Goal: Task Accomplishment & Management: Complete application form

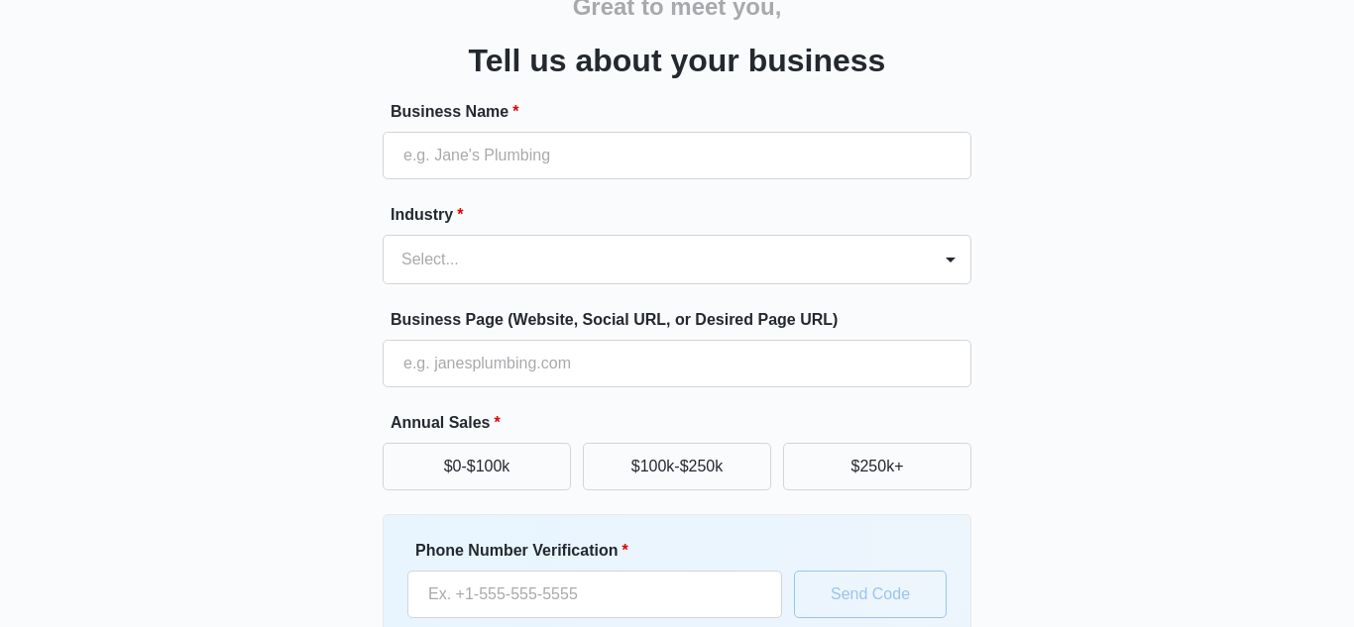
scroll to position [108, 0]
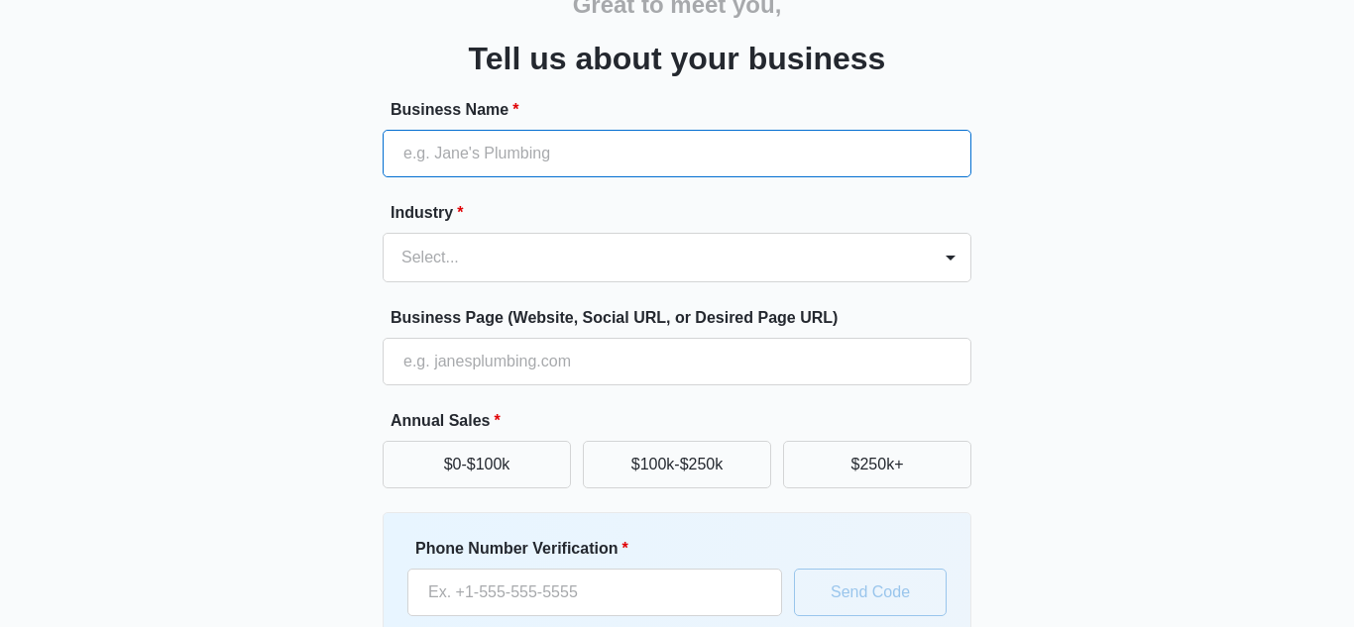
click at [827, 166] on input "Business Name *" at bounding box center [677, 154] width 589 height 48
type input "Lowkicks"
click at [537, 253] on div at bounding box center [653, 258] width 504 height 28
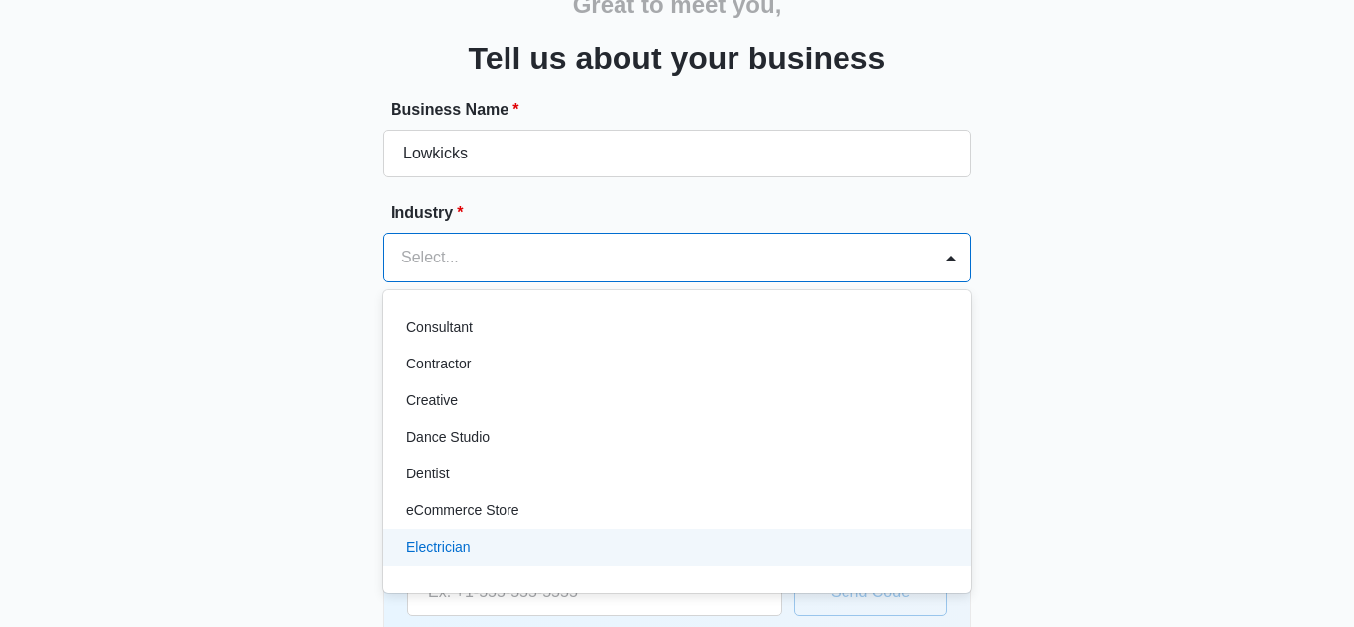
scroll to position [331, 0]
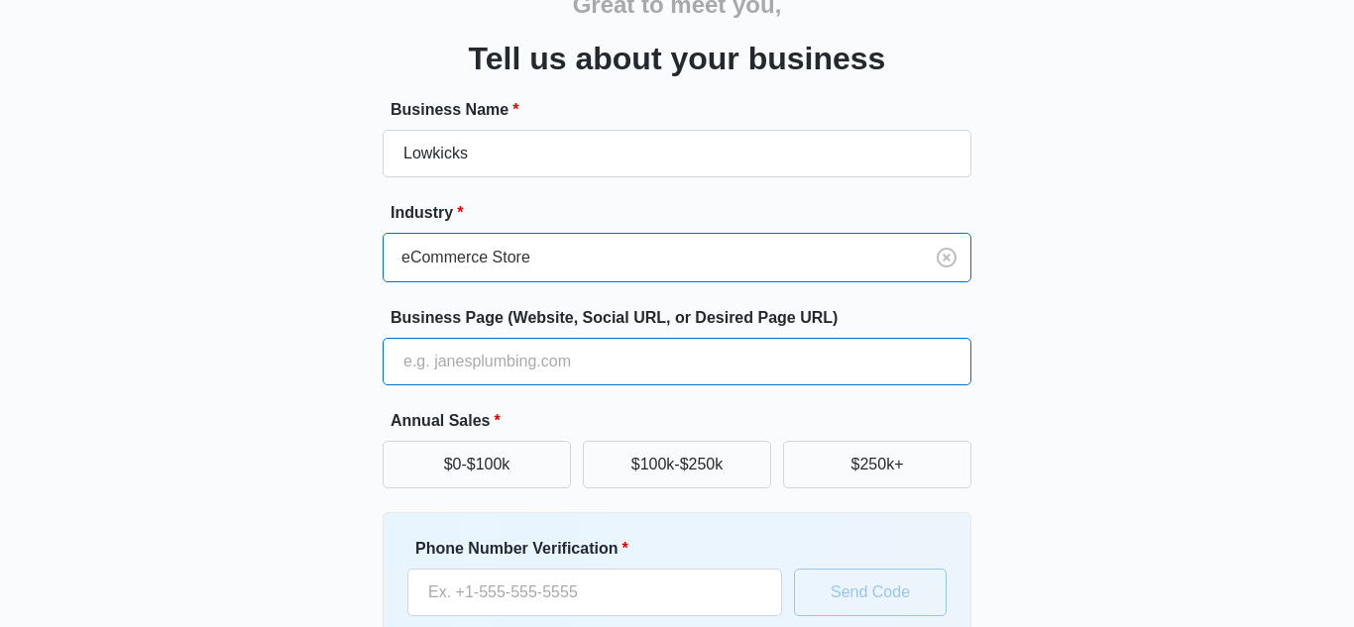
click at [550, 350] on input "Business Page (Website, Social URL, or Desired Page URL)" at bounding box center [677, 362] width 589 height 48
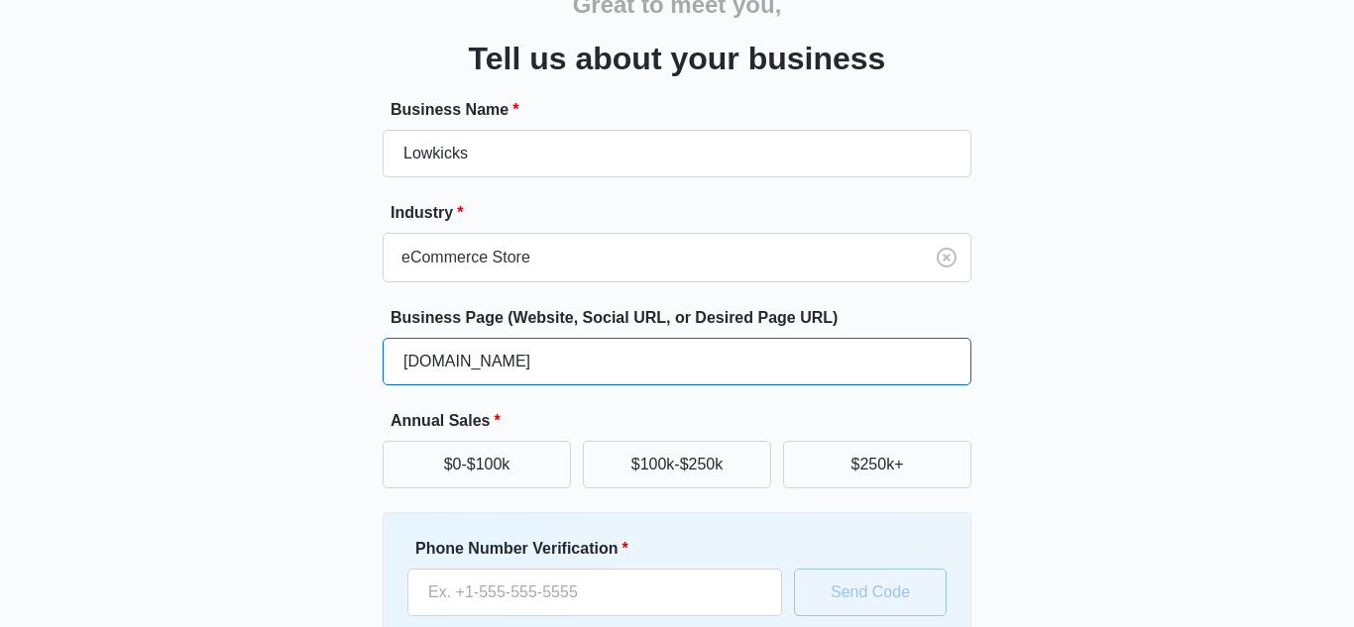
type input "lowkicks.shop"
click at [601, 398] on form "Business Name * Lowkicks Industry * eCommerce Store Business Page (Website, Soc…" at bounding box center [677, 427] width 589 height 658
click at [524, 446] on button "$0-$100k" at bounding box center [477, 465] width 188 height 48
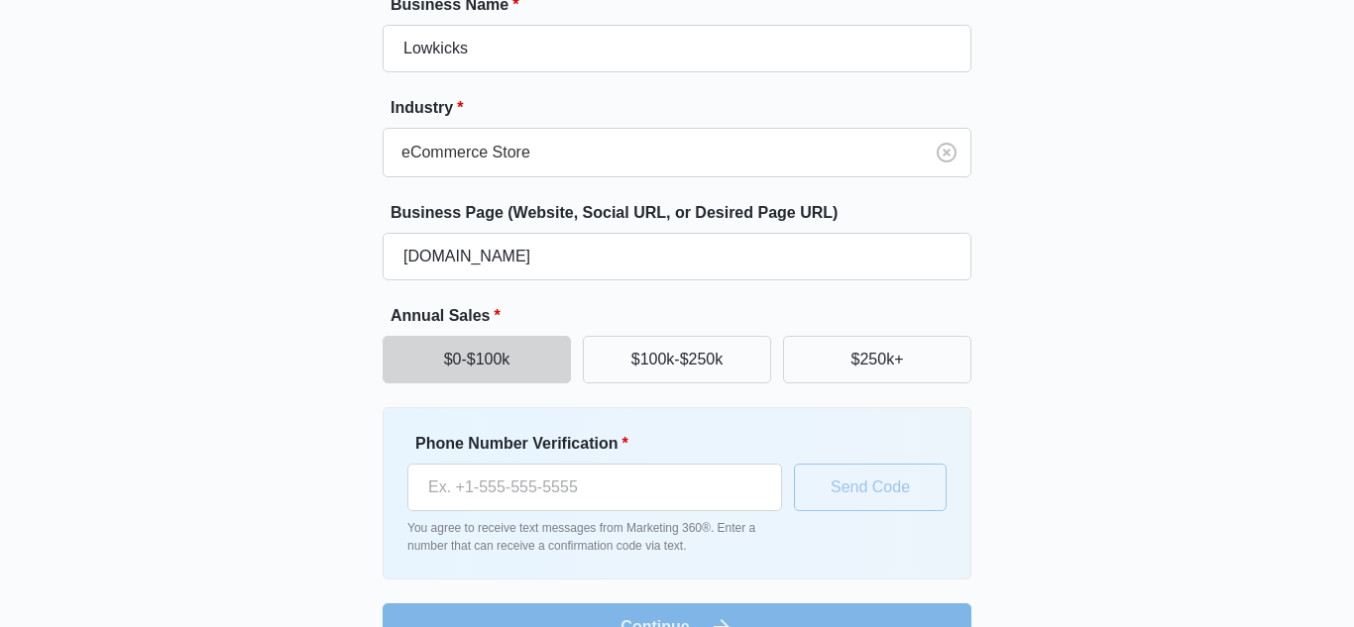
scroll to position [261, 0]
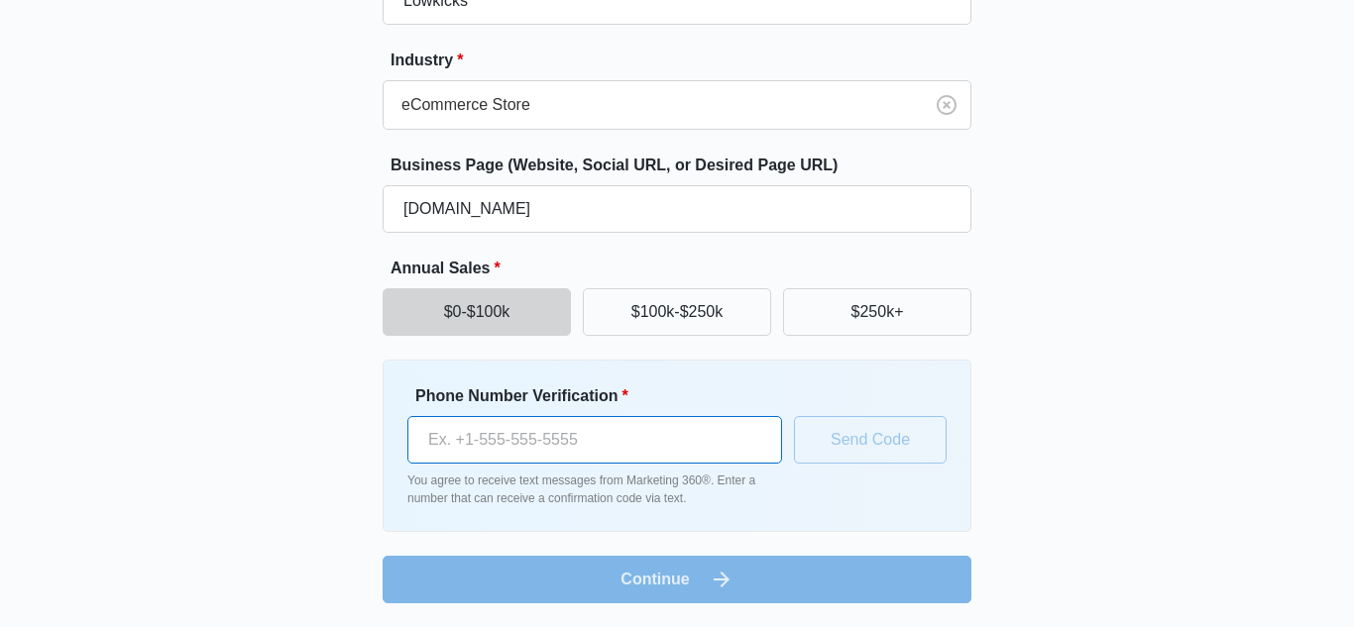
click at [727, 446] on input "Phone Number Verification *" at bounding box center [594, 440] width 375 height 48
type input "(475) 777-8331"
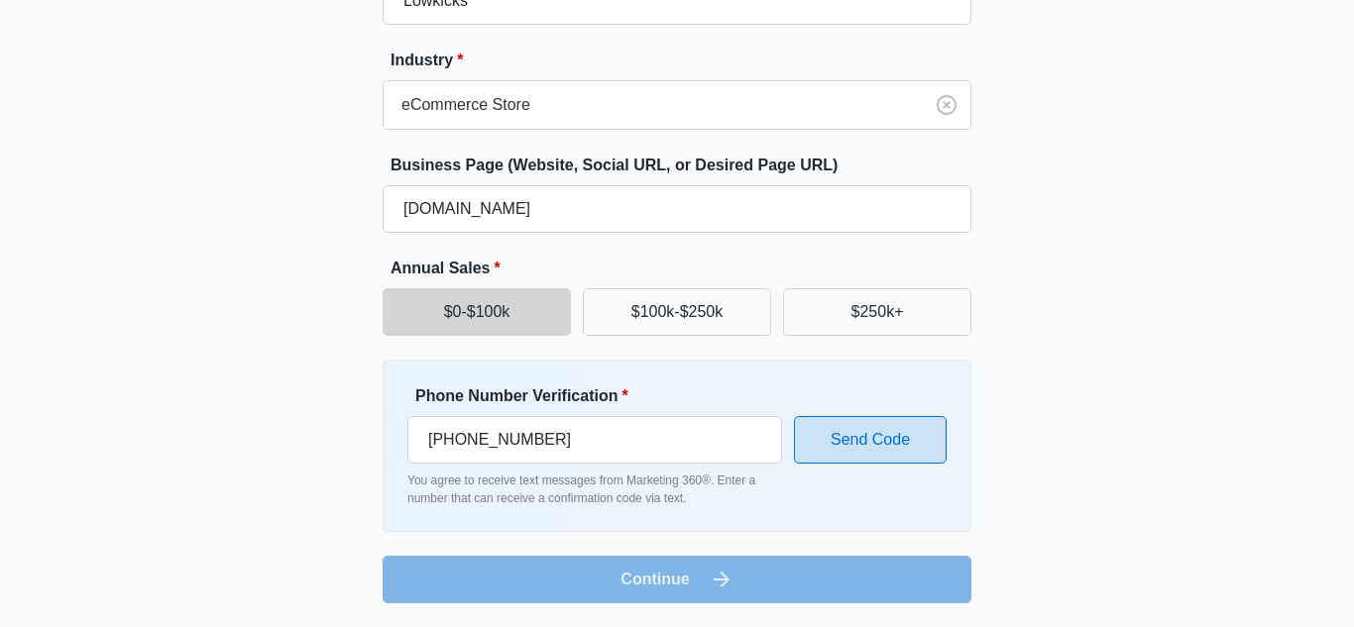
click at [864, 440] on button "Send Code" at bounding box center [870, 440] width 153 height 48
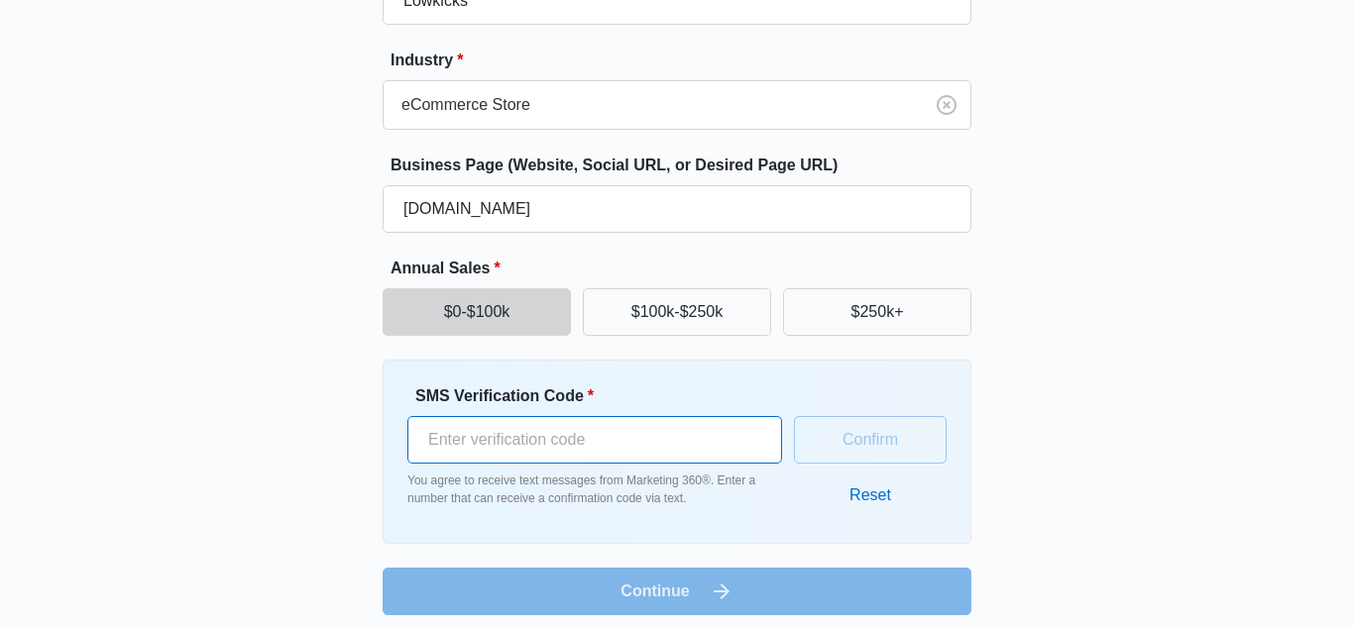
click at [674, 459] on input "SMS Verification Code *" at bounding box center [594, 440] width 375 height 48
type input "375457"
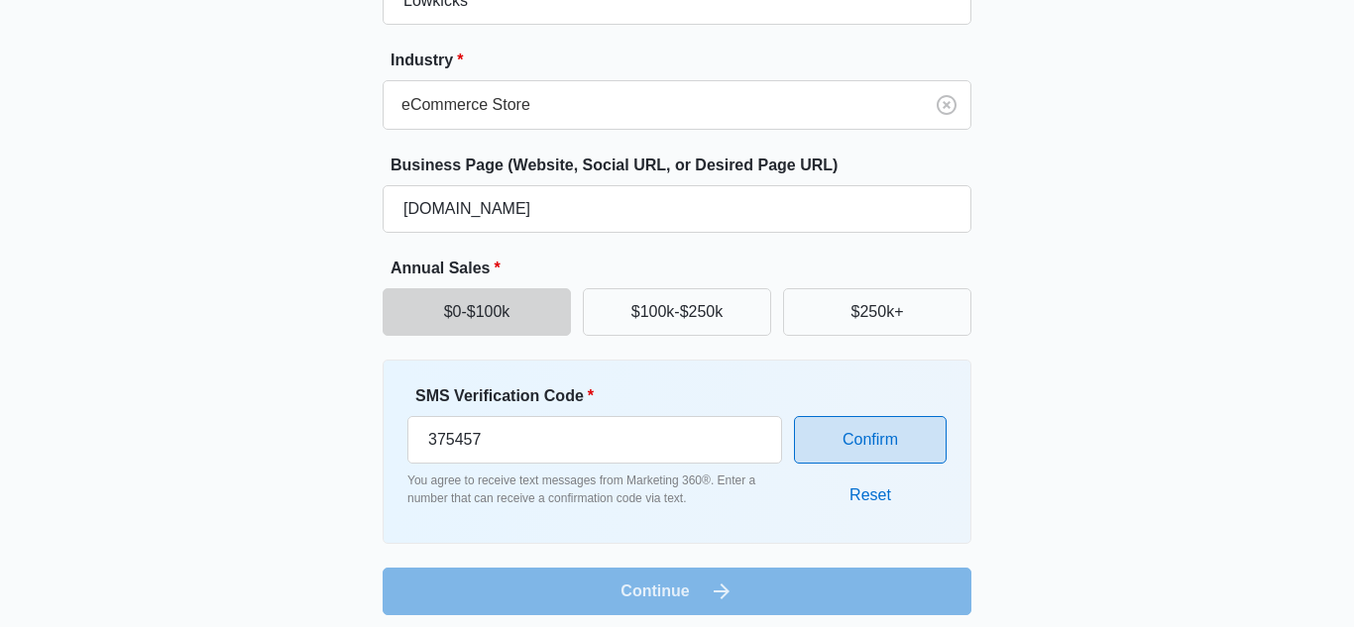
click at [843, 428] on button "Confirm" at bounding box center [870, 440] width 153 height 48
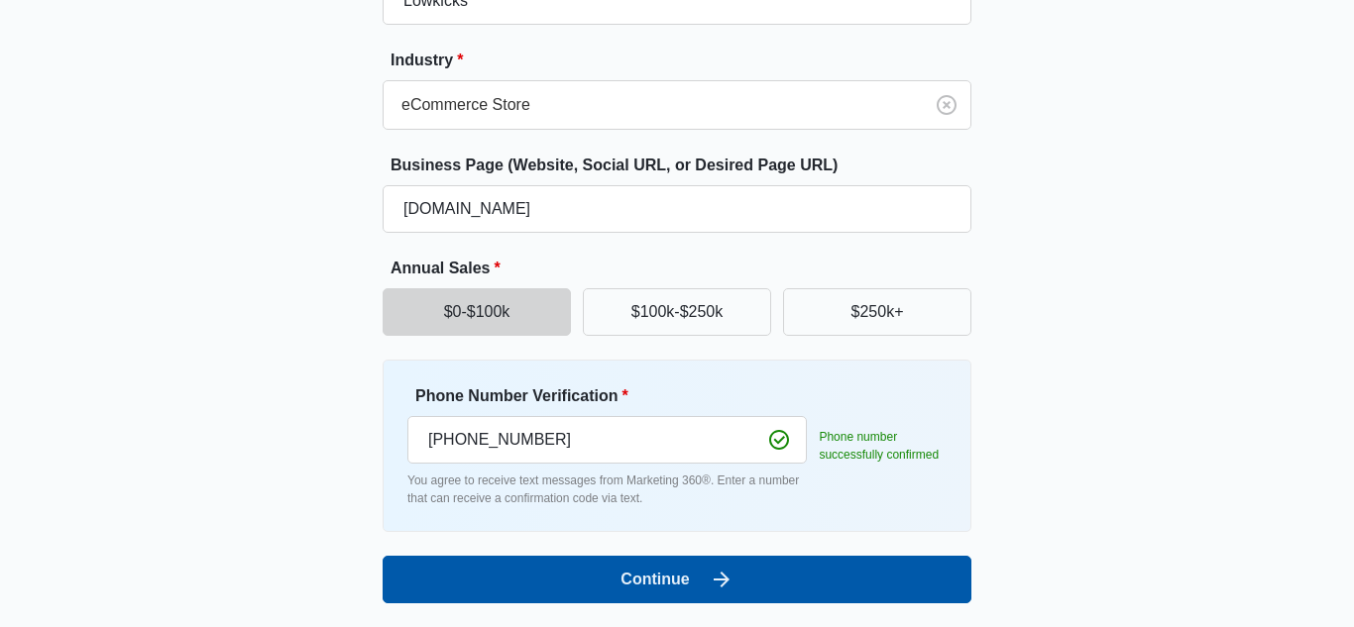
click at [746, 587] on button "Continue" at bounding box center [677, 580] width 589 height 48
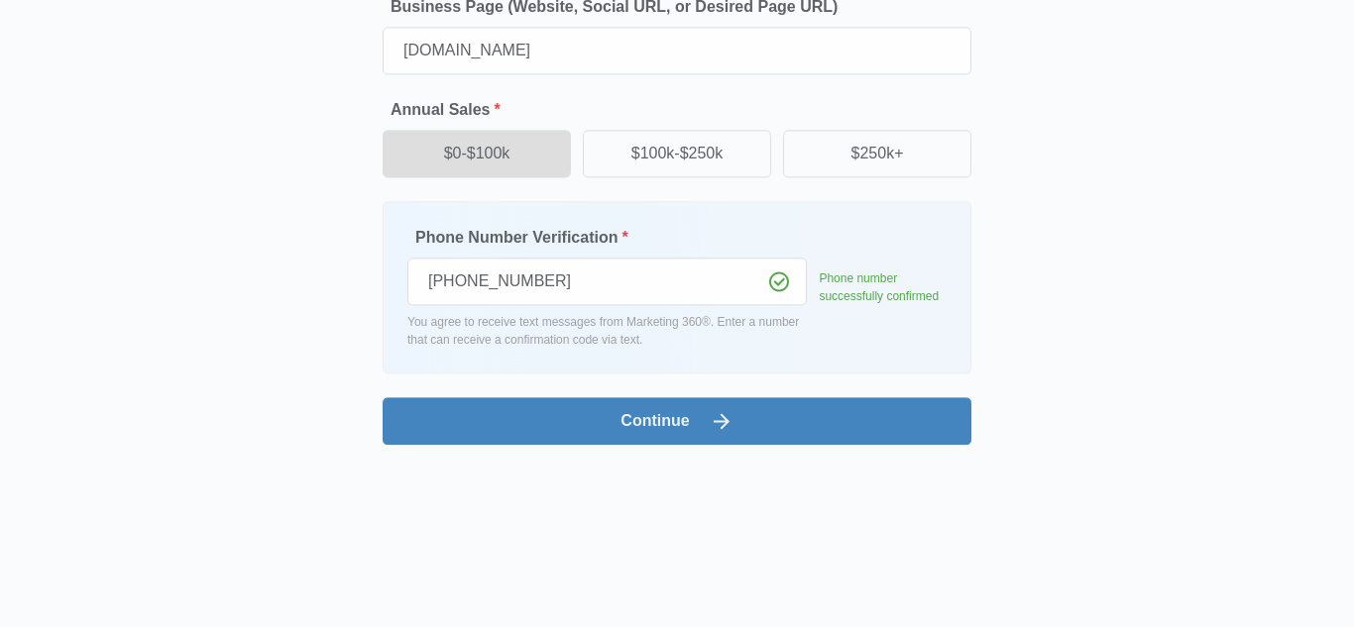
scroll to position [0, 0]
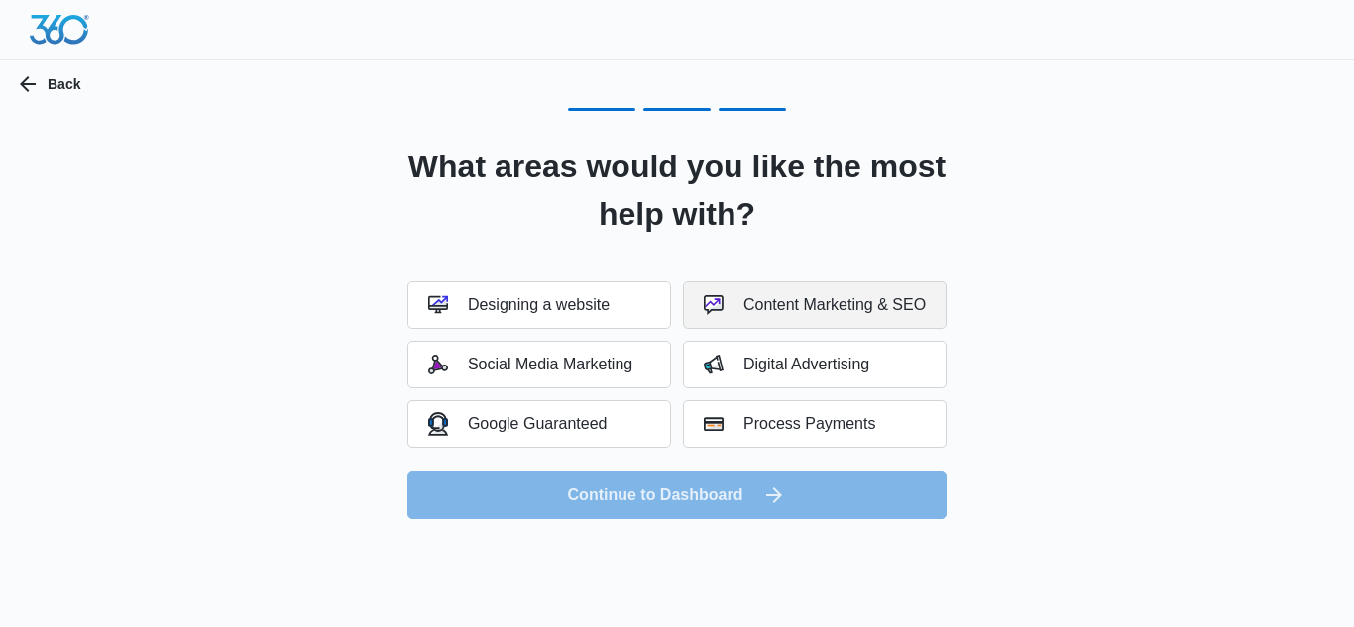
click at [716, 315] on button "Content Marketing & SEO" at bounding box center [815, 305] width 264 height 48
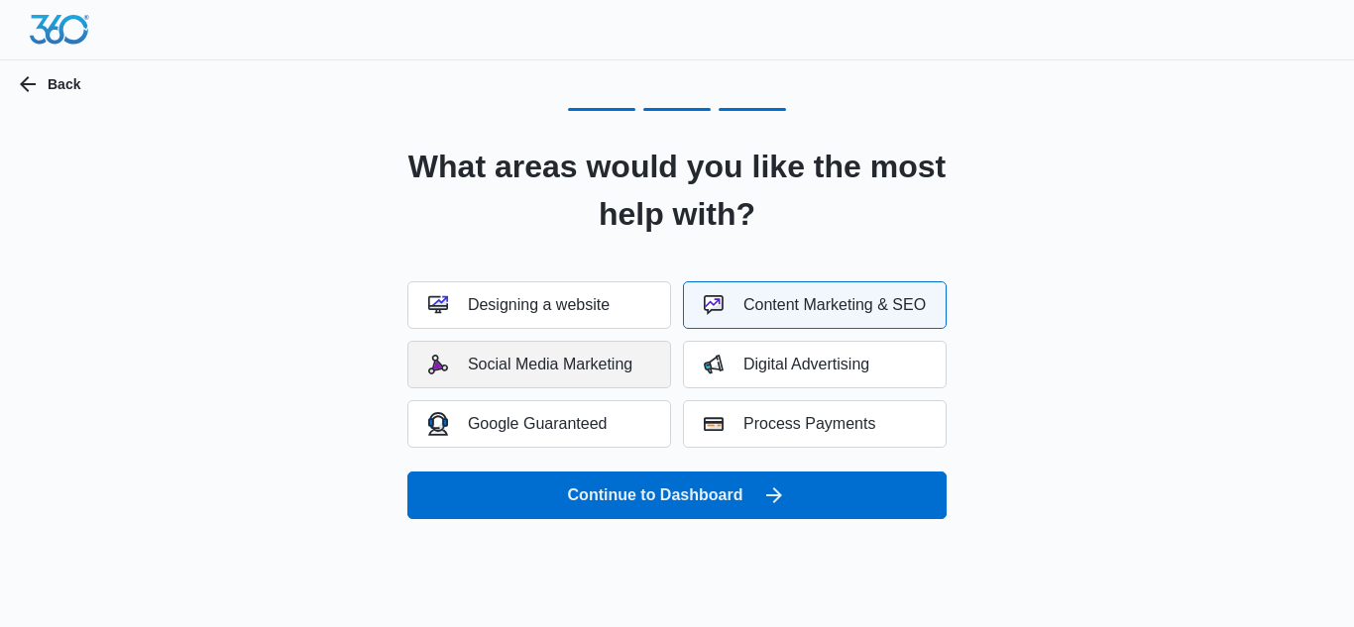
click at [652, 359] on button "Social Media Marketing" at bounding box center [539, 365] width 264 height 48
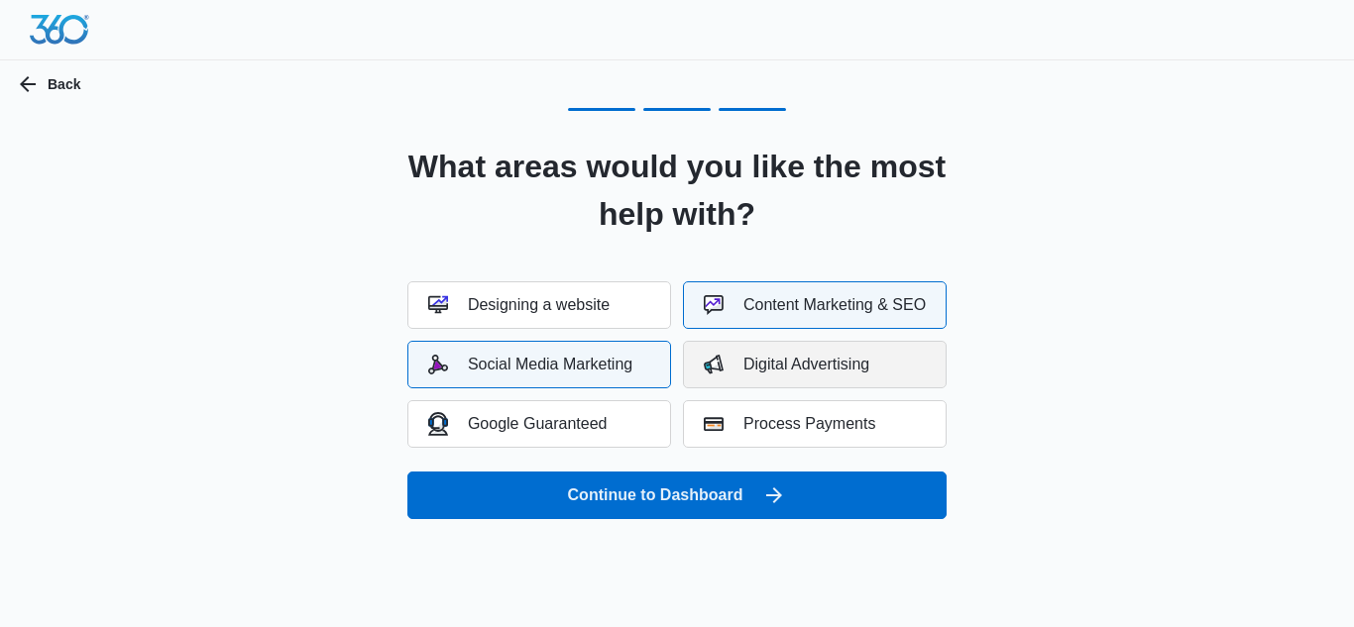
click at [730, 378] on button "Digital Advertising" at bounding box center [815, 365] width 264 height 48
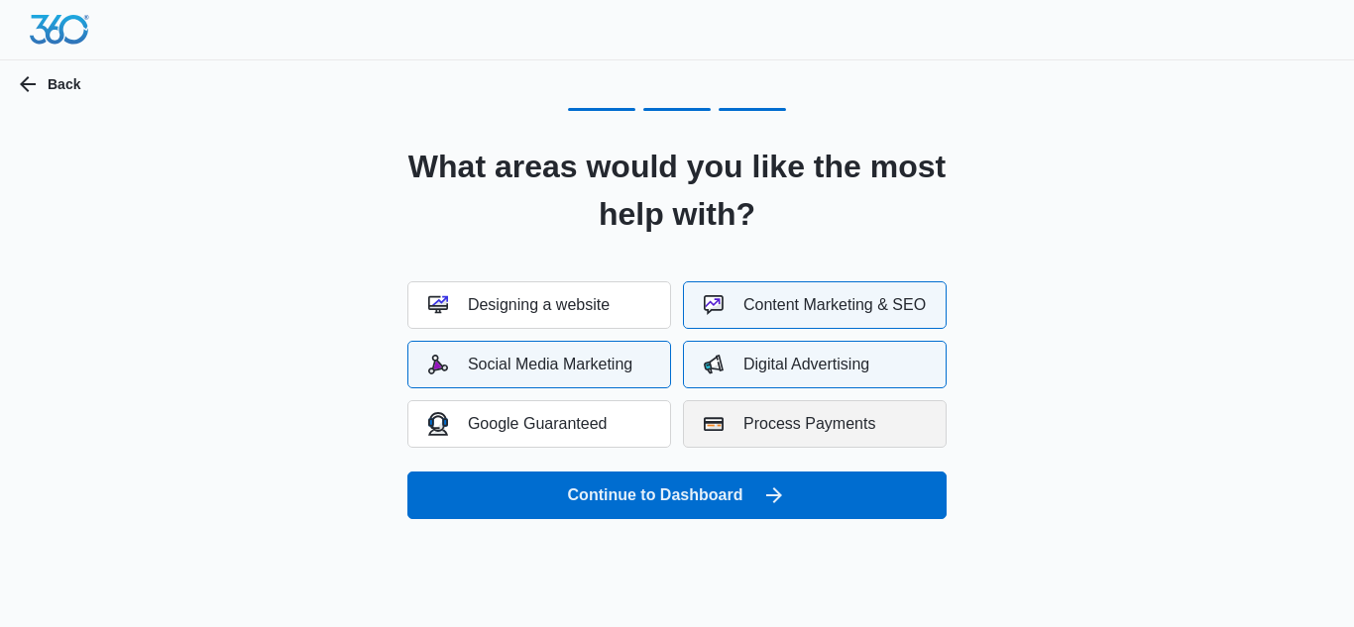
click at [759, 404] on button "Process Payments" at bounding box center [815, 424] width 264 height 48
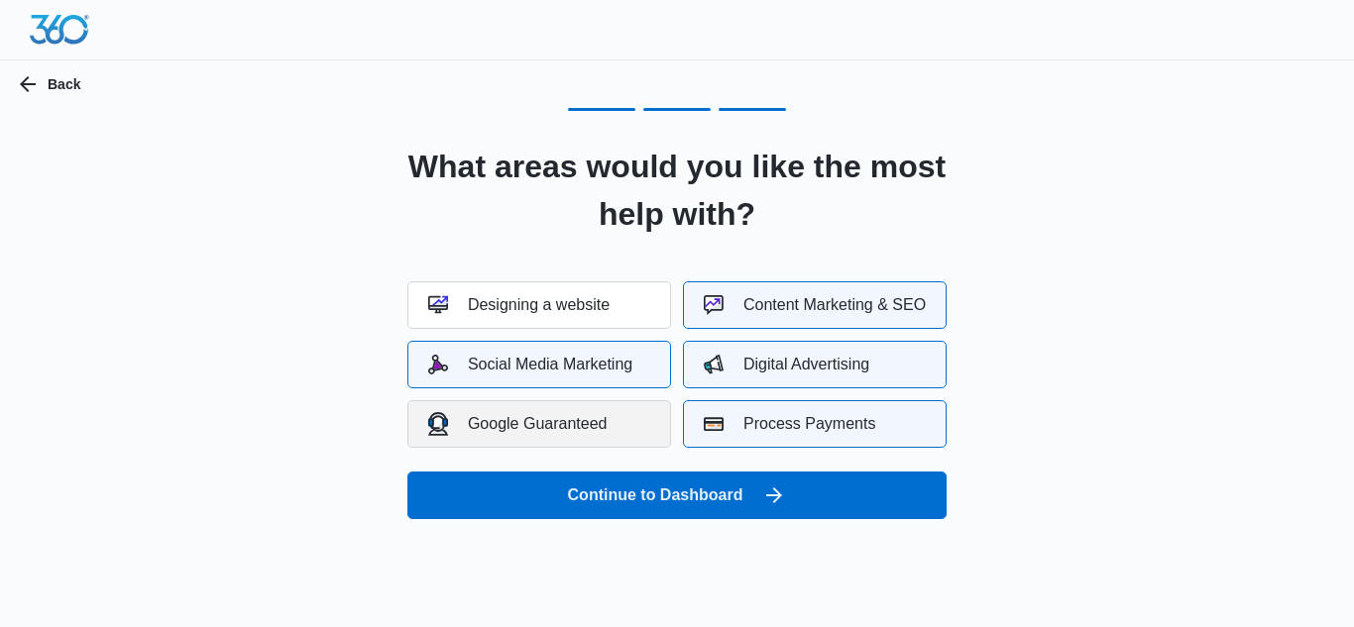
click at [650, 421] on button "Google Guaranteed" at bounding box center [539, 424] width 264 height 48
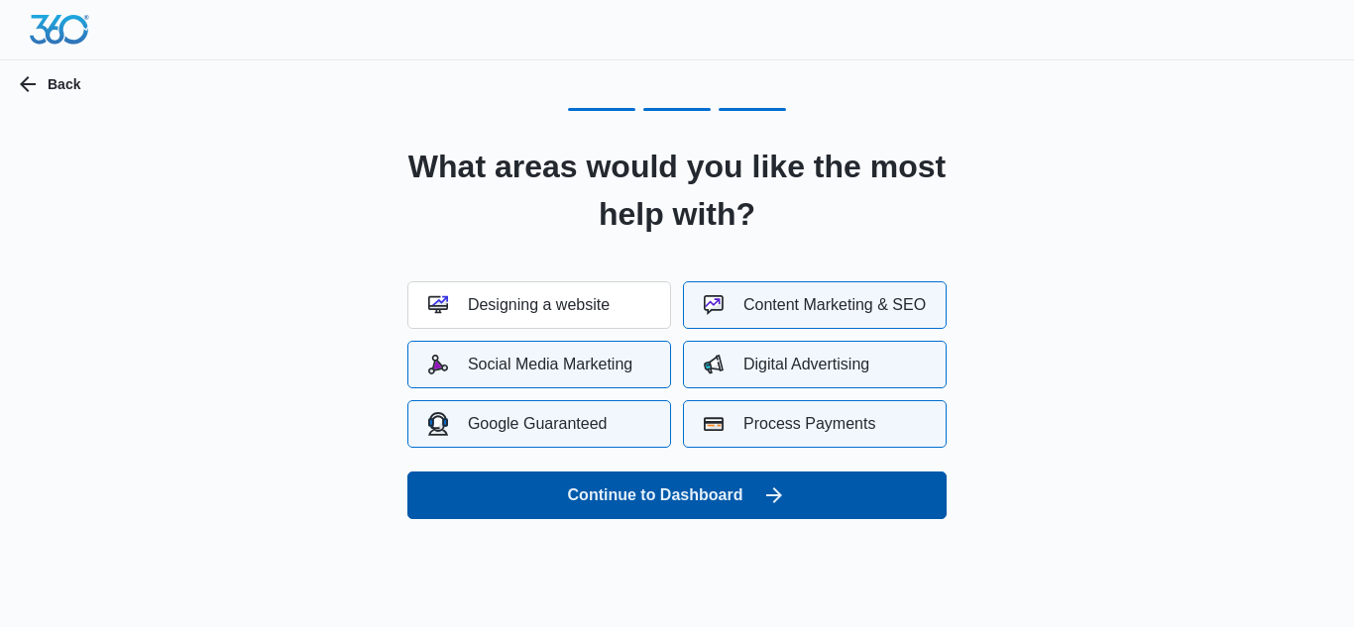
click at [701, 495] on button "Continue to Dashboard" at bounding box center [676, 496] width 539 height 48
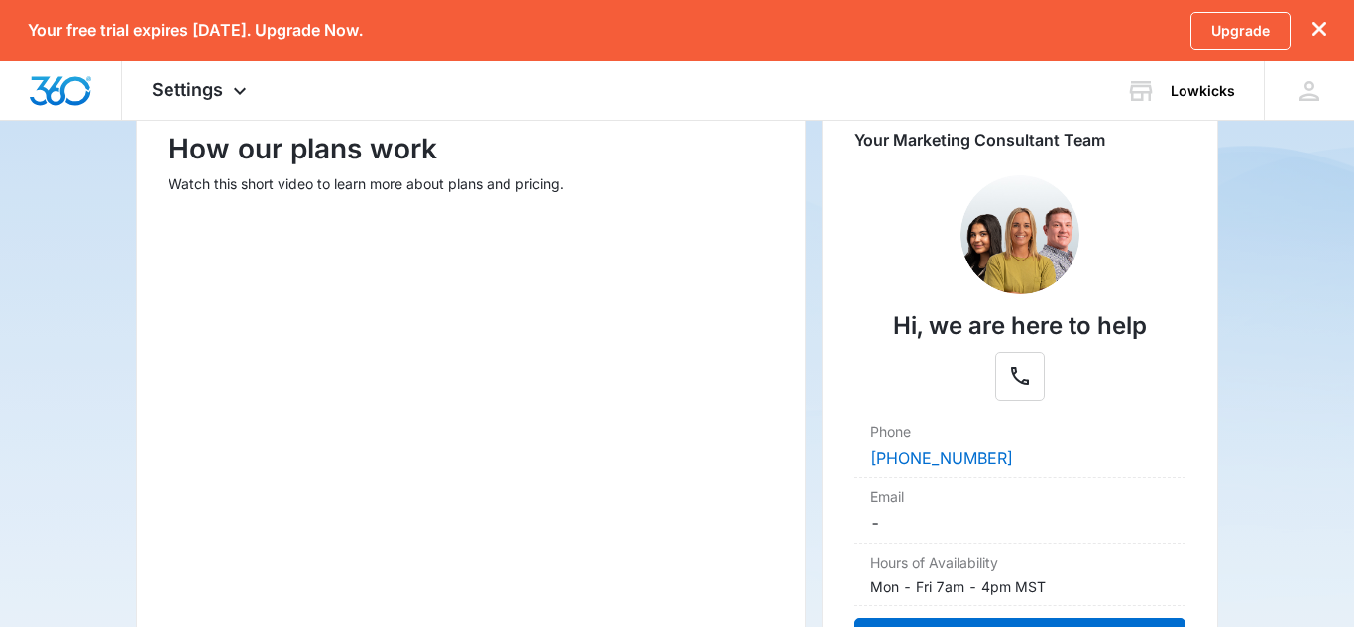
scroll to position [275, 0]
